Goal: Task Accomplishment & Management: Use online tool/utility

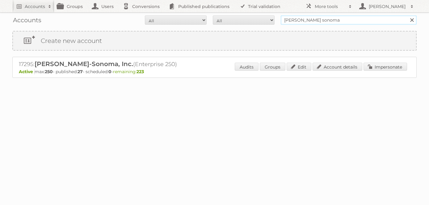
click at [310, 22] on input "williams sonoma" at bounding box center [349, 19] width 136 height 9
type input "gd [GEOGRAPHIC_DATA]"
click at [407, 15] on input "Search" at bounding box center [411, 19] width 9 height 9
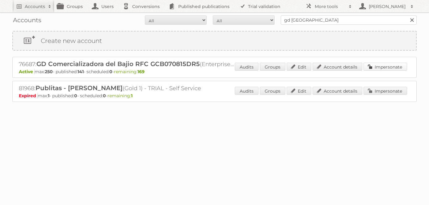
click at [385, 70] on link "Impersonate" at bounding box center [386, 67] width 44 height 8
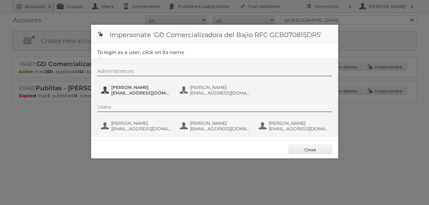
click at [137, 90] on span "[PERSON_NAME]" at bounding box center [141, 88] width 60 height 6
